Goal: Navigation & Orientation: Find specific page/section

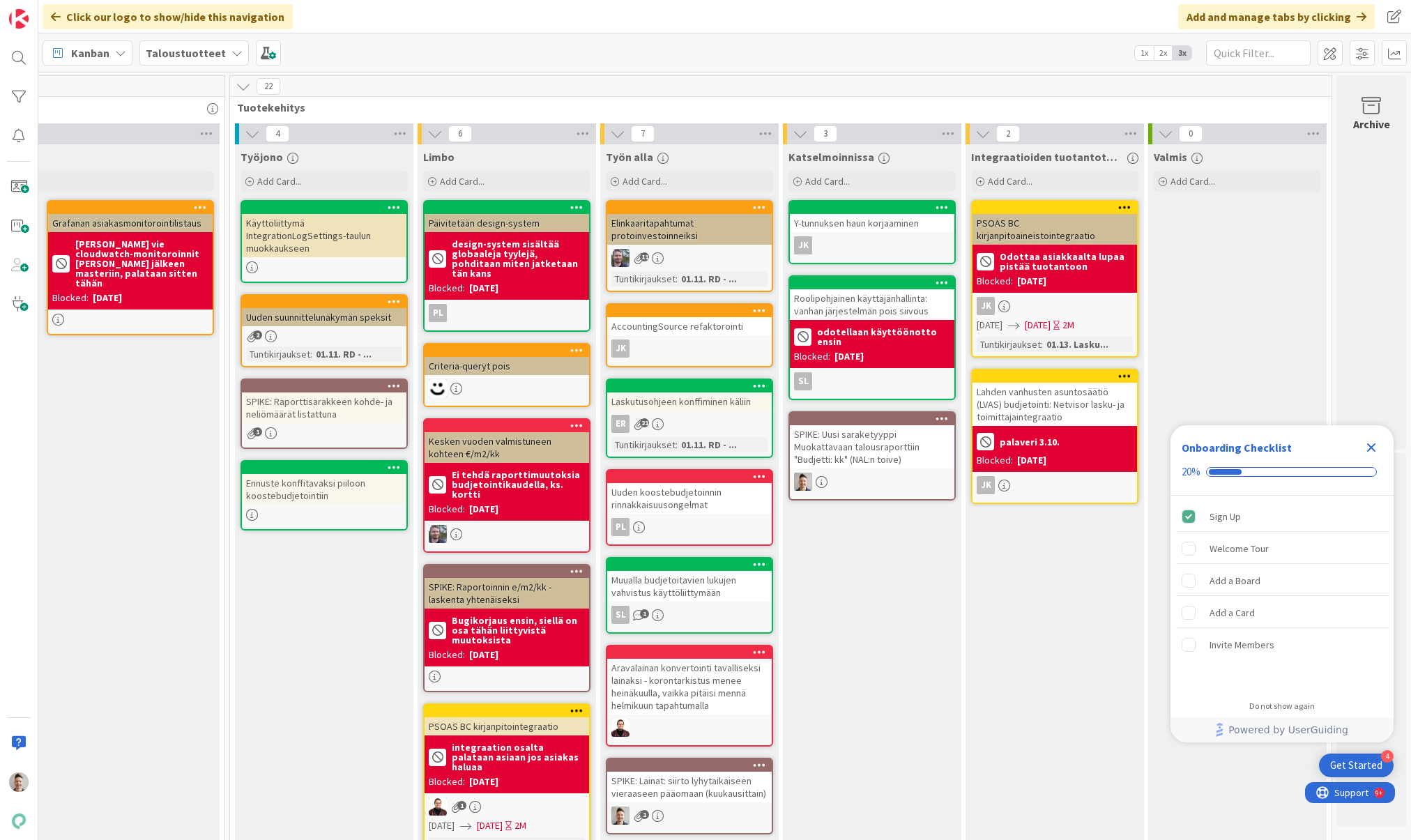
scroll to position [0, 508]
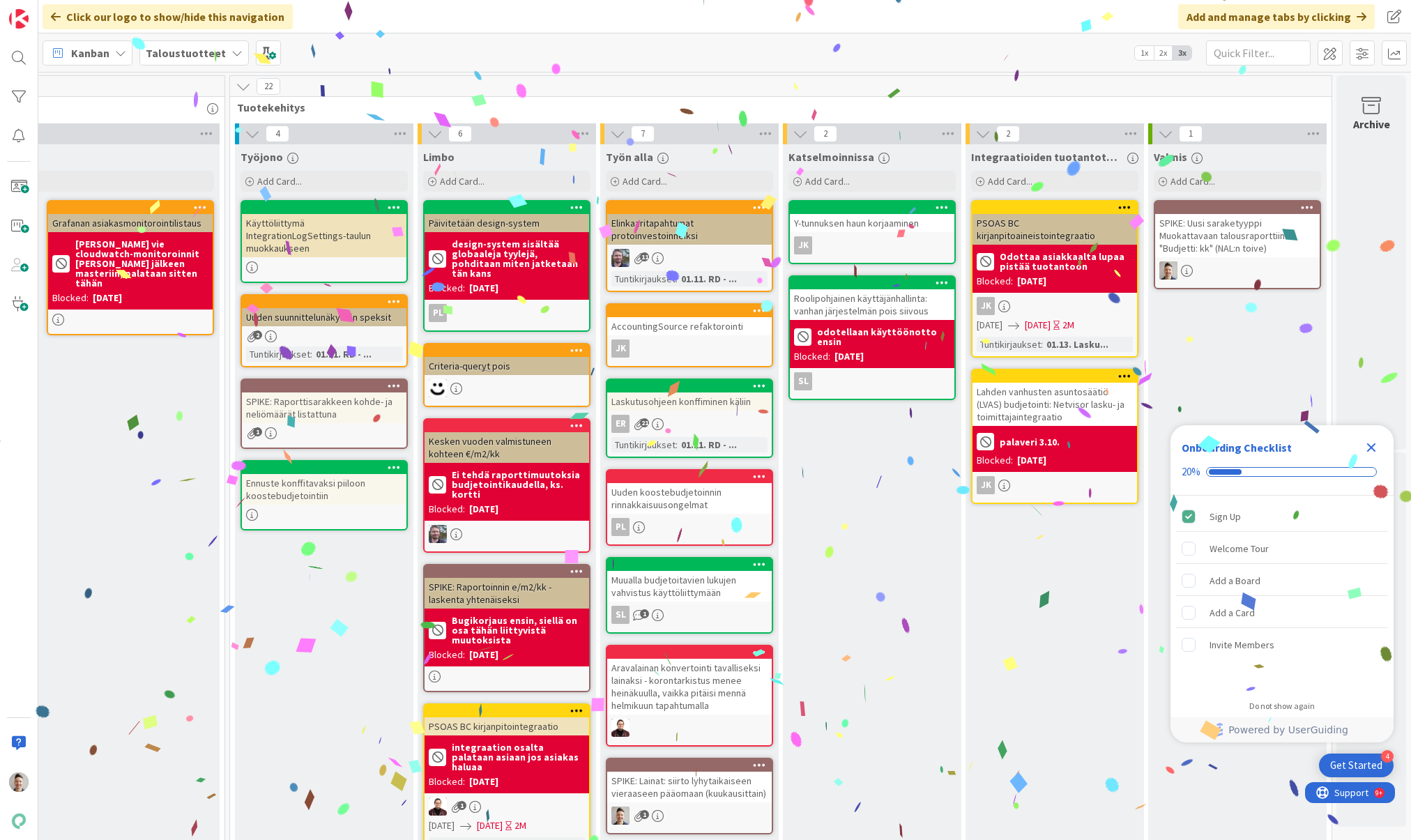
click at [892, 445] on icon "Close Checklist" at bounding box center [1372, 448] width 17 height 17
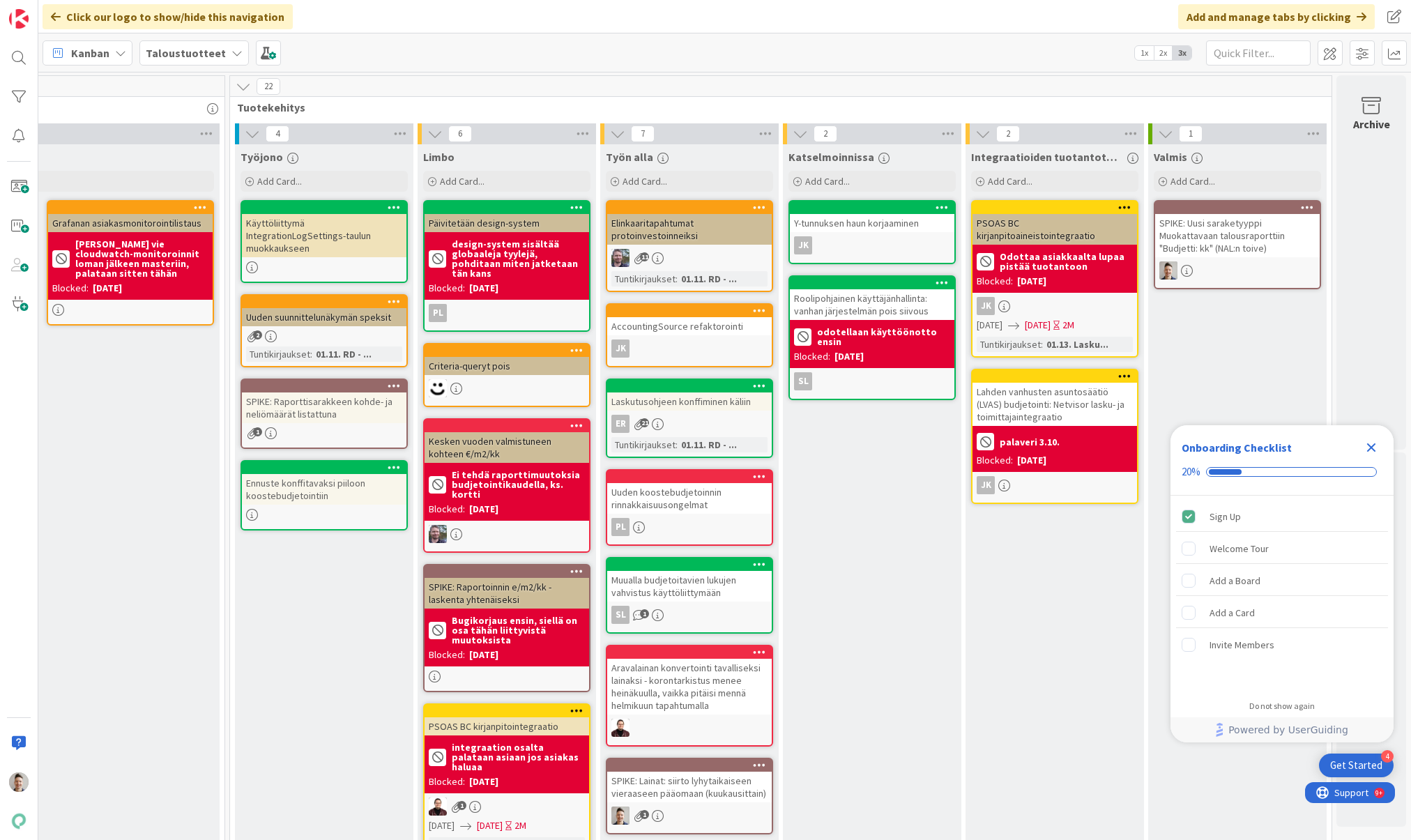
scroll to position [159, 508]
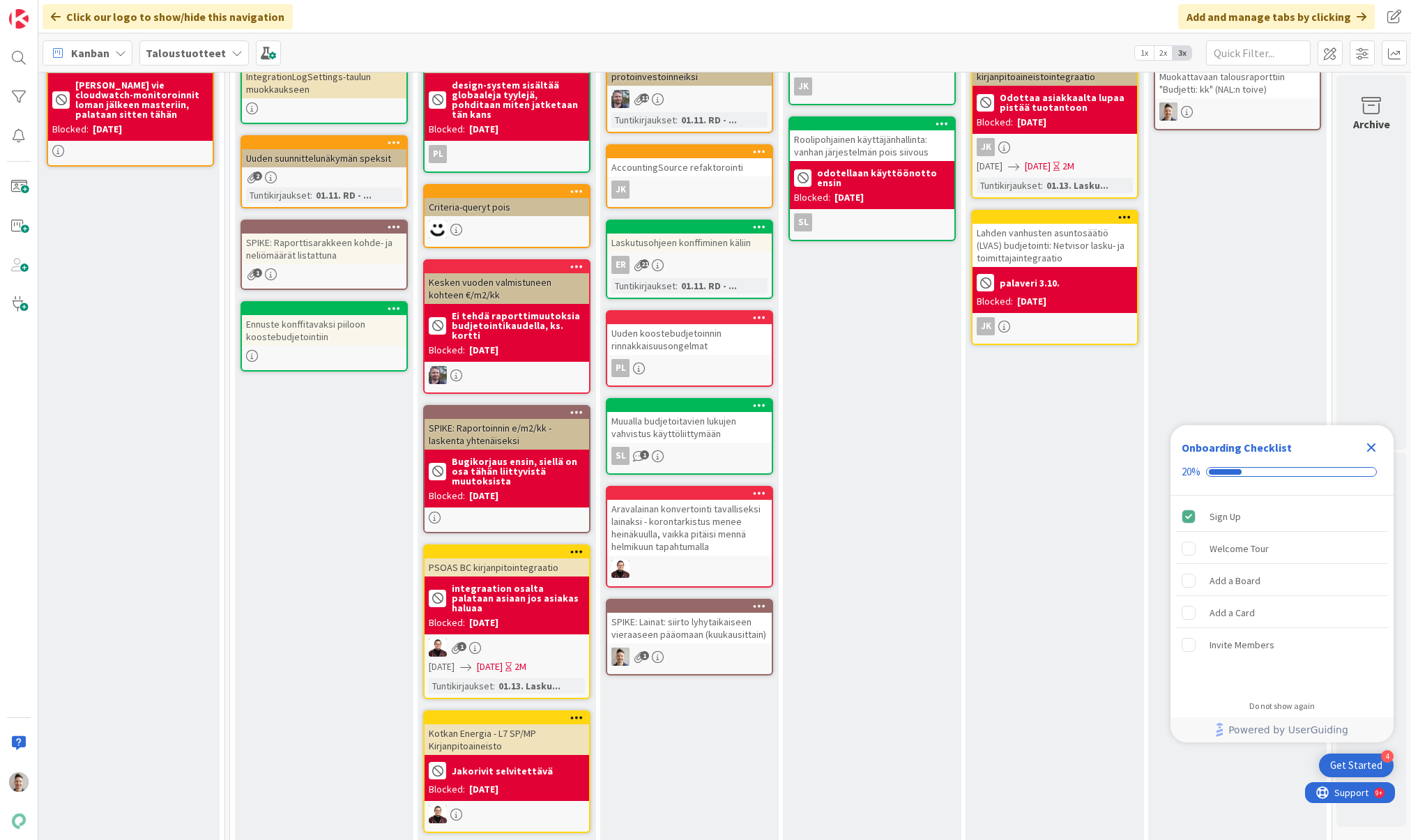
click at [689, 637] on div "SPIKE: Lainat: siirto lyhytaikaiseen vieraaseen pääomaan (kuukausittain)" at bounding box center [689, 628] width 165 height 31
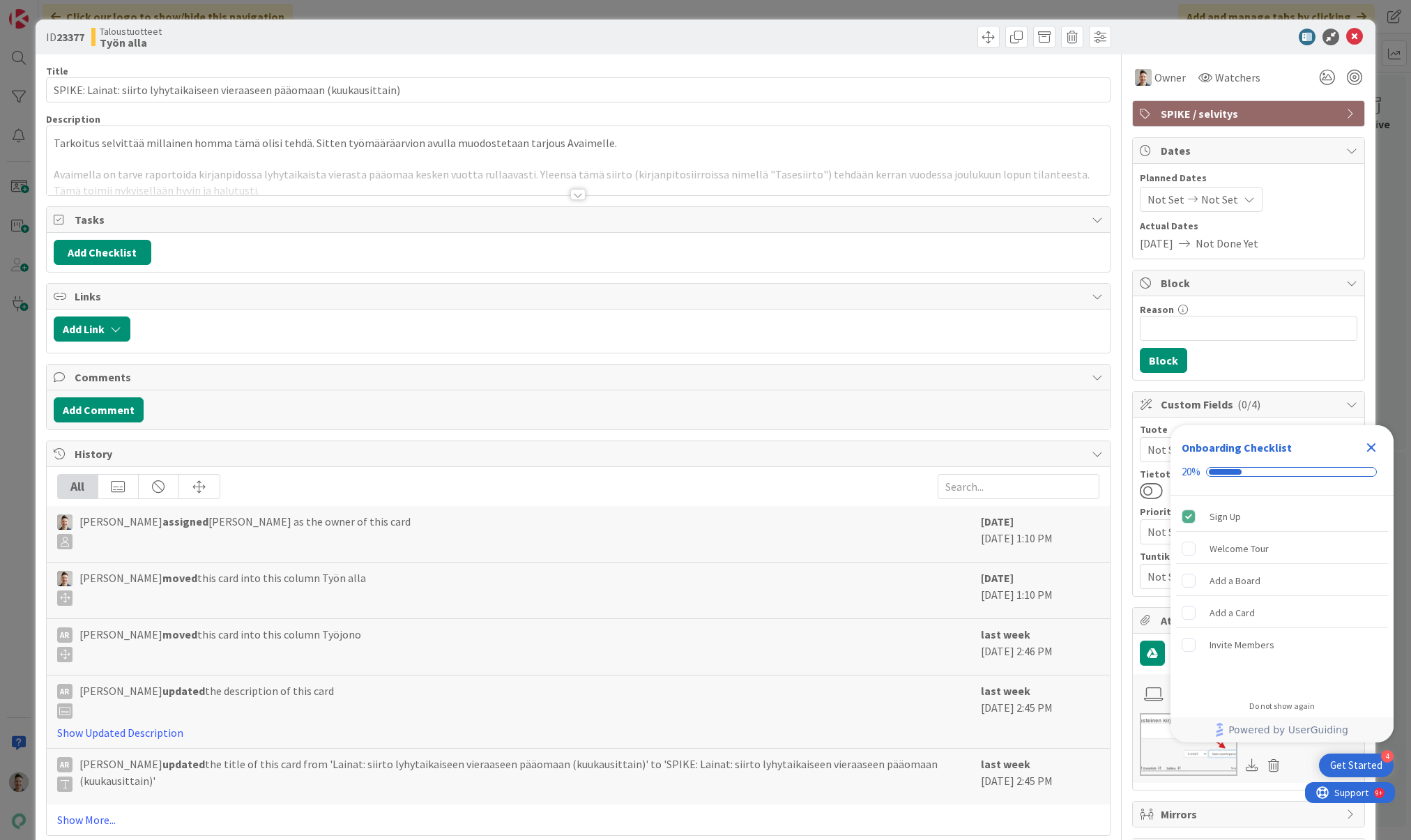
click at [575, 194] on div at bounding box center [578, 194] width 16 height 11
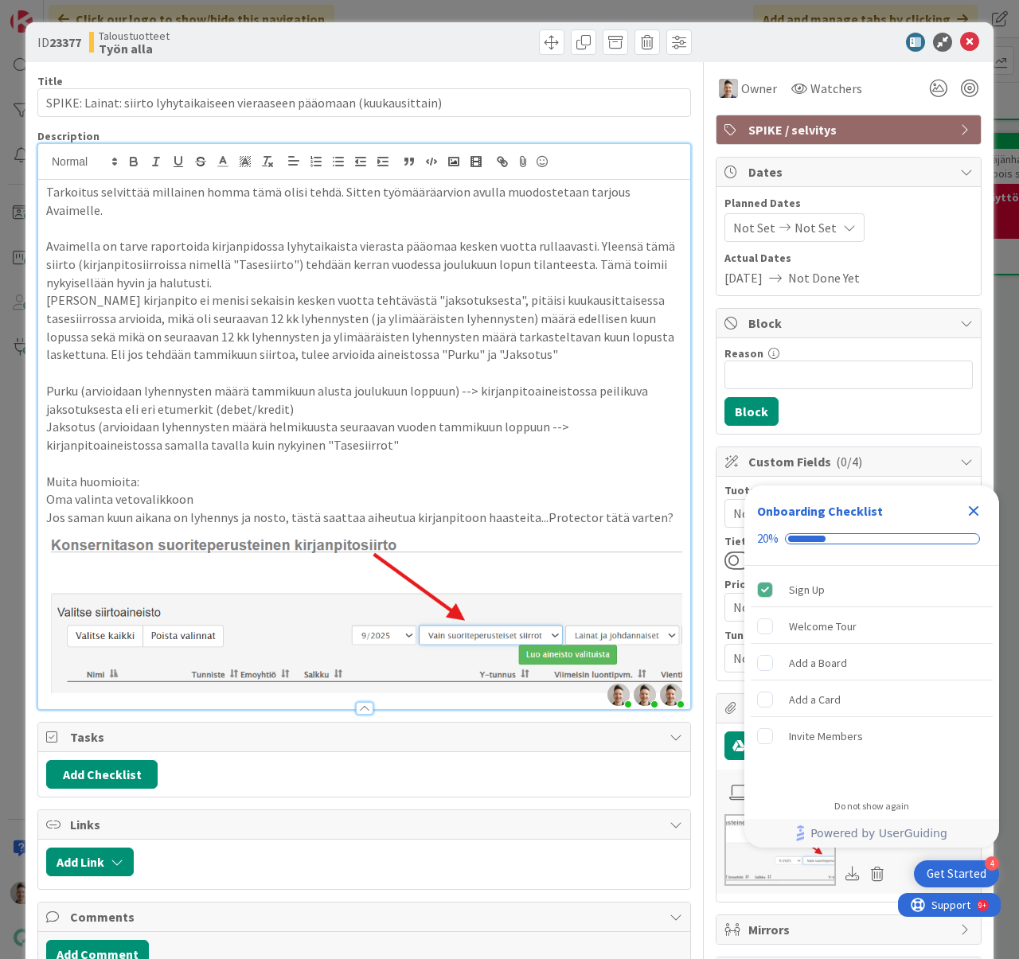
click at [975, 511] on icon "Close Checklist" at bounding box center [973, 511] width 19 height 19
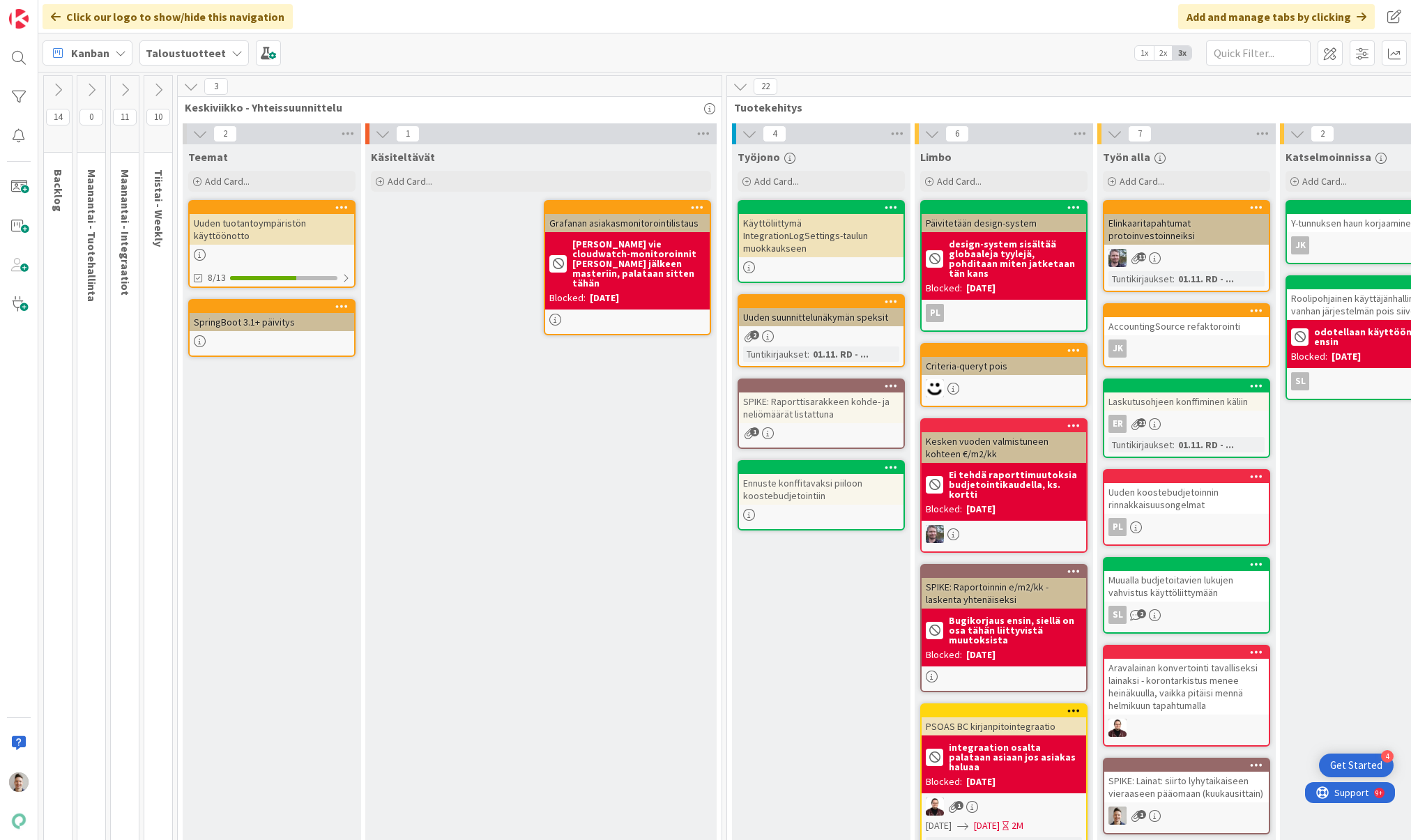
scroll to position [0, 508]
